Goal: Information Seeking & Learning: Understand process/instructions

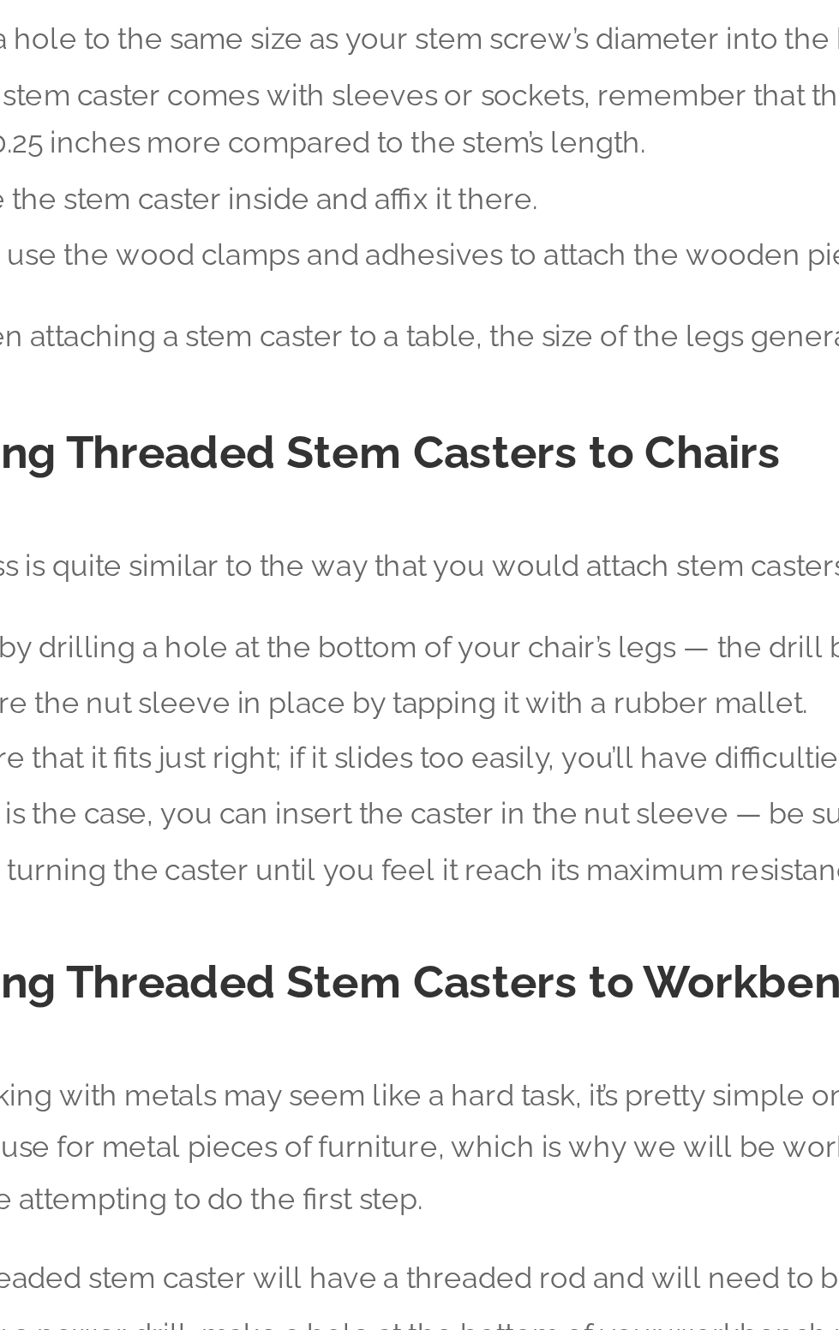
click at [375, 963] on li "Start by drilling a hole at the bottom of your chair’s legs — the drill bit sho…" at bounding box center [433, 955] width 788 height 19
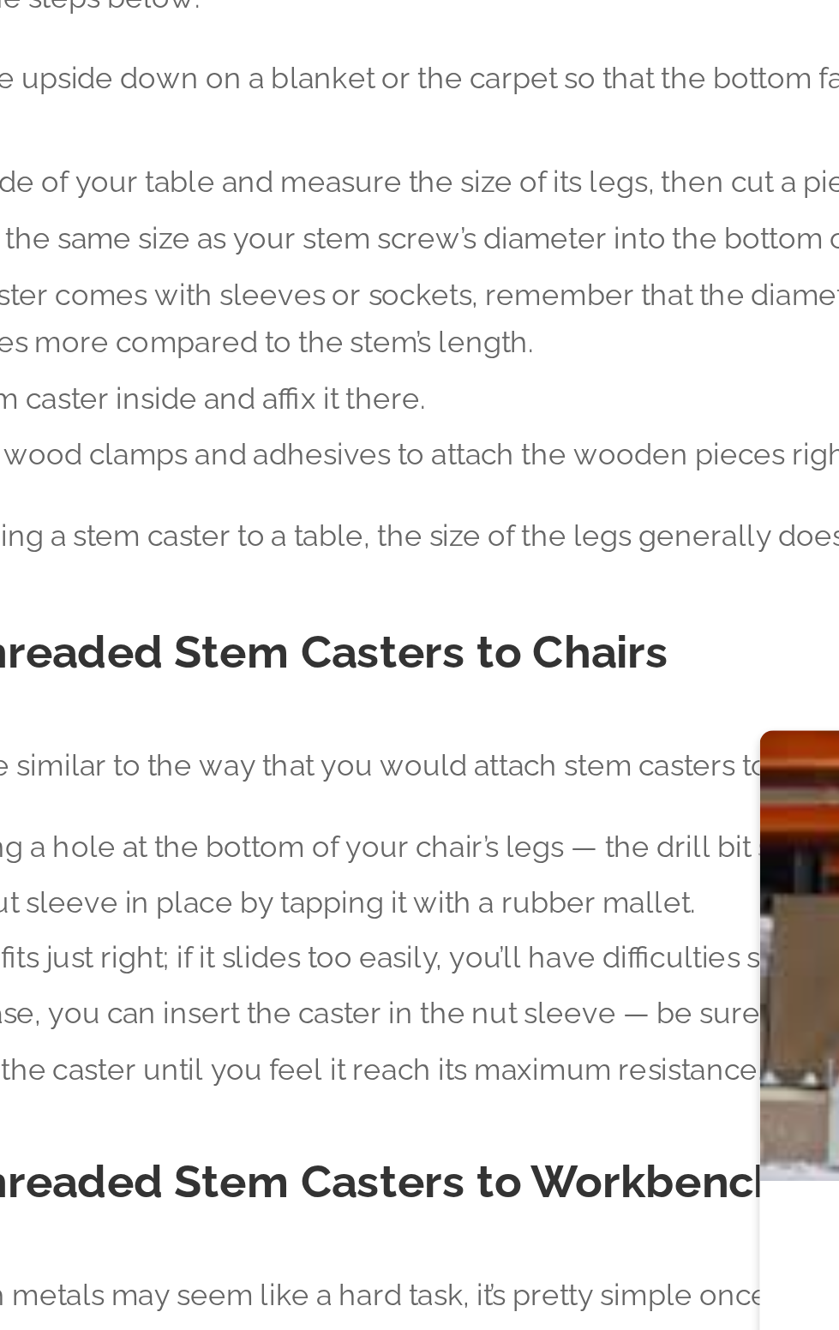
click at [423, 843] on p "*Note: When attaching a stem caster to a table, the size of the legs generally …" at bounding box center [419, 838] width 813 height 20
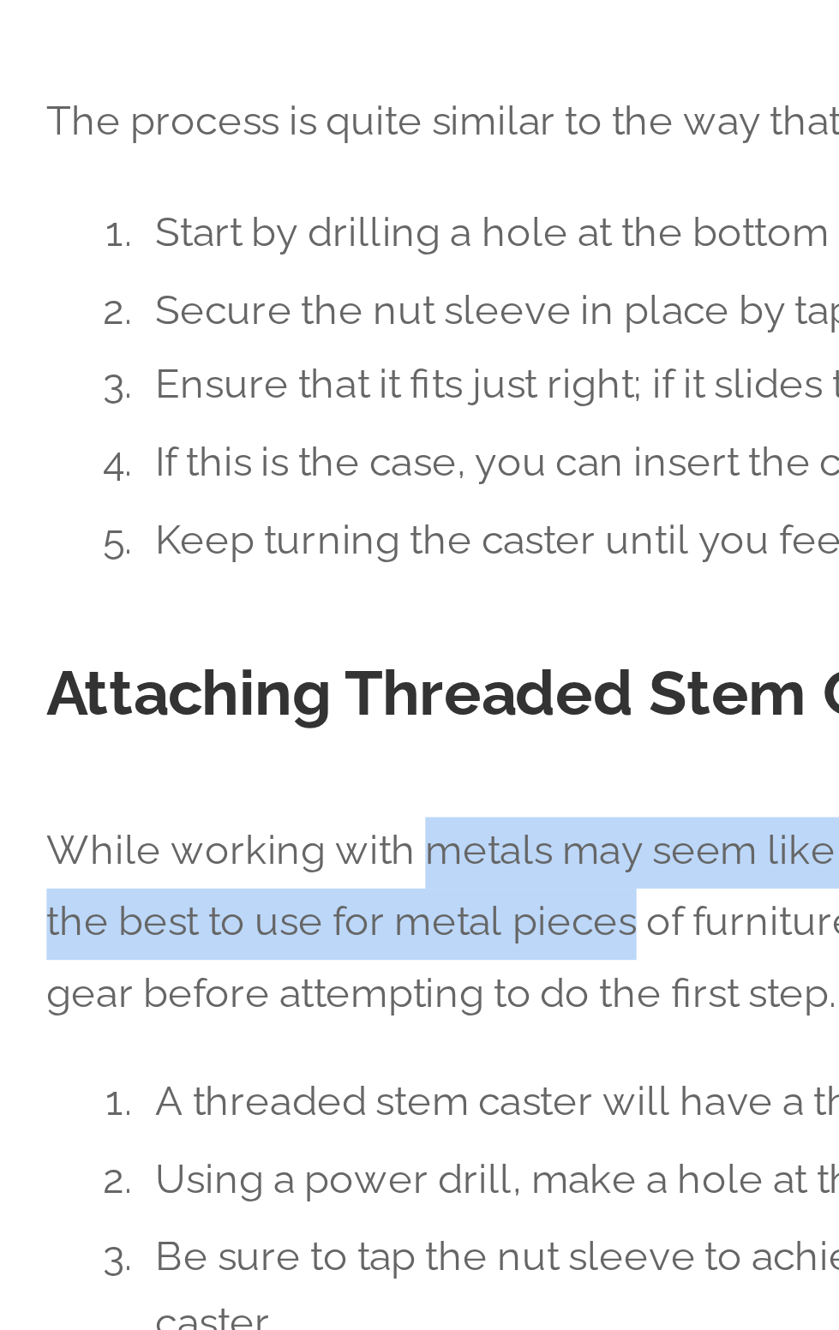
scroll to position [5, 0]
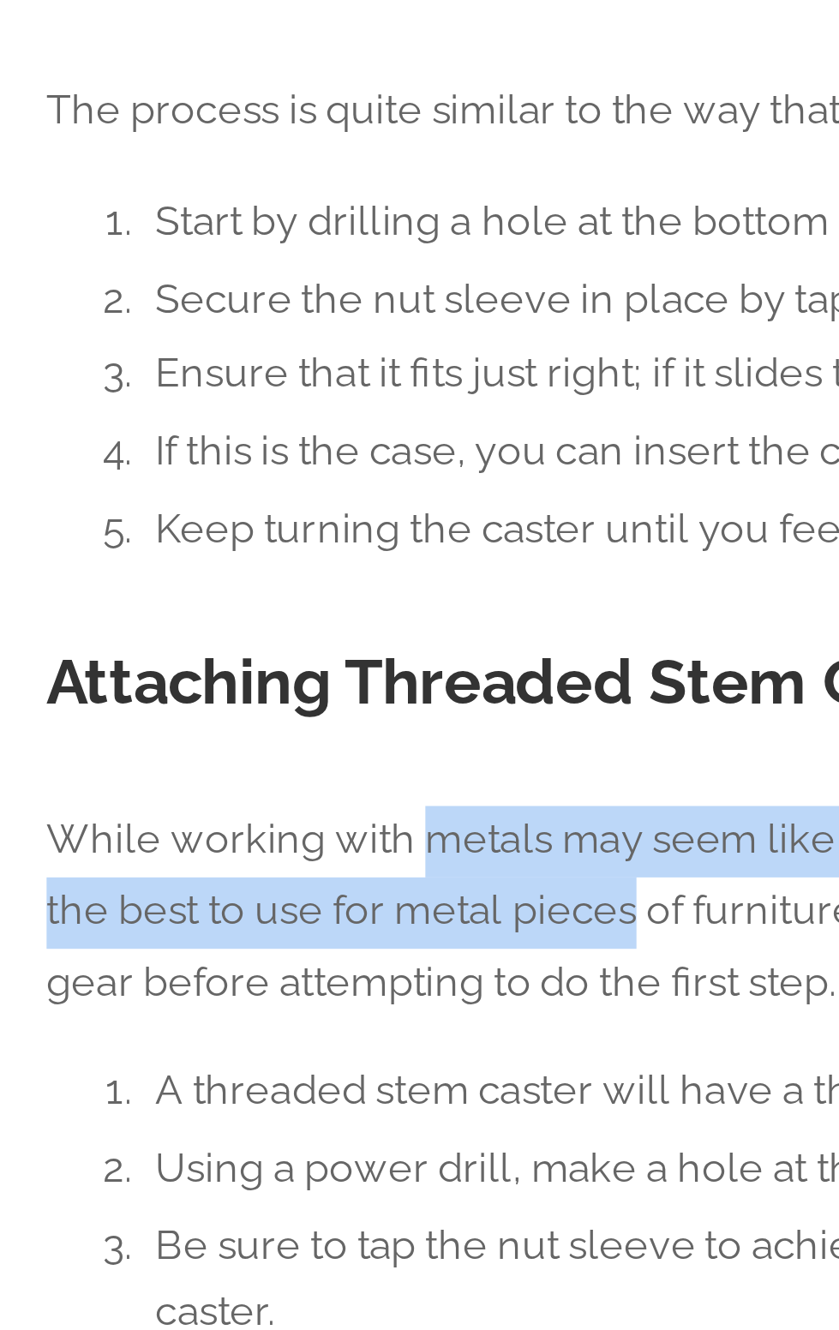
click at [159, 1072] on h2 "Attaching Threaded Stem Casters to Workbenches" at bounding box center [419, 1077] width 813 height 25
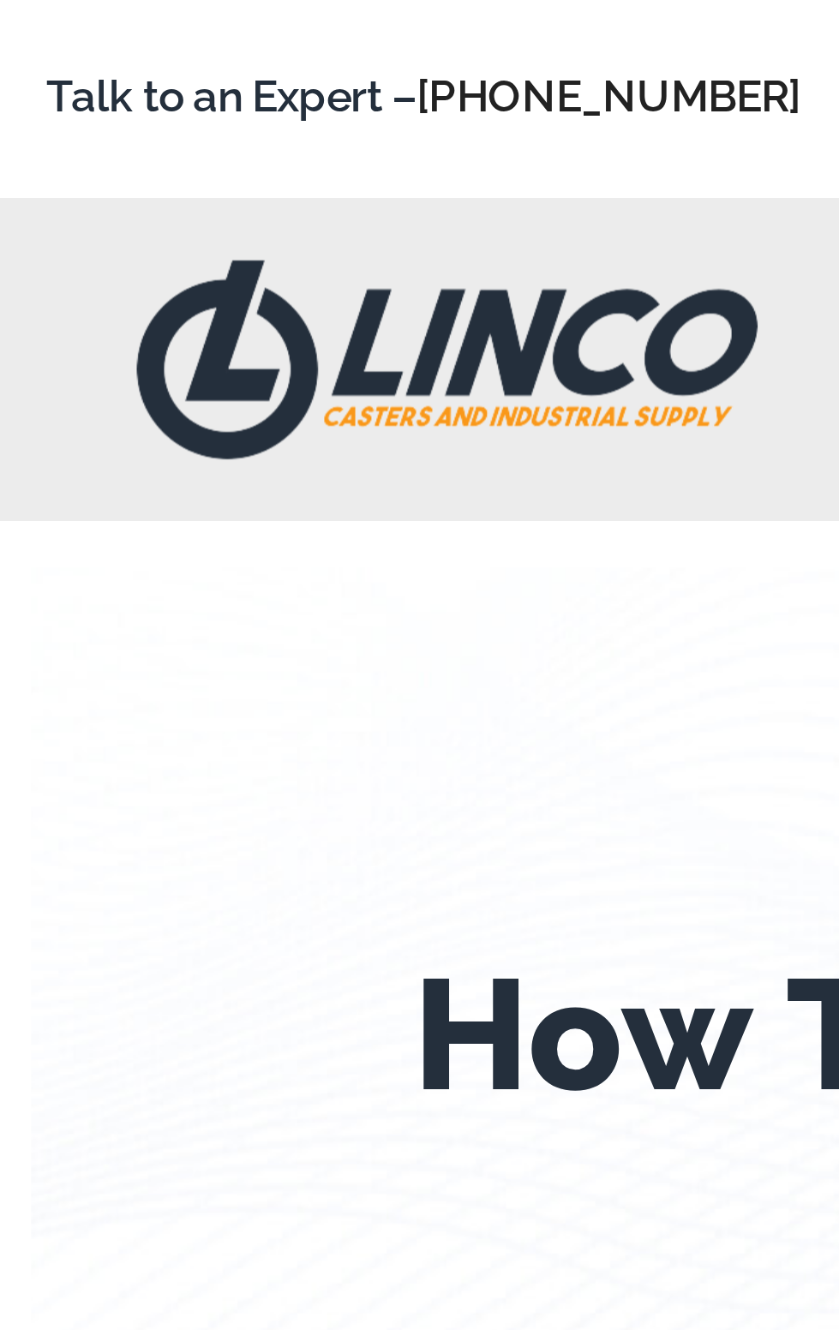
scroll to position [0, 0]
